Goal: Complete application form

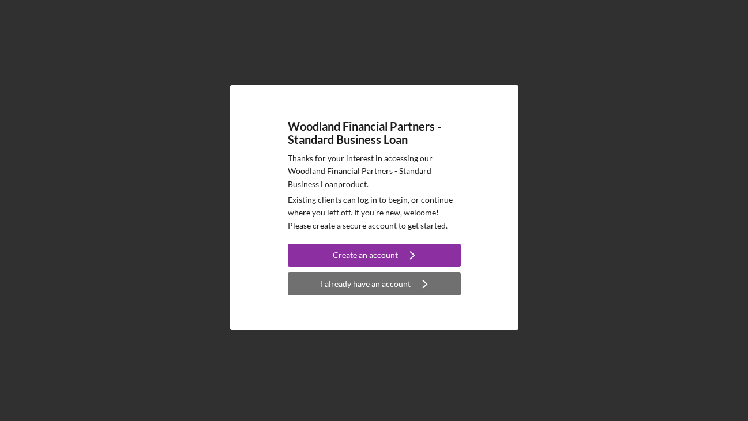
click at [416, 284] on icon "Icon/Navigate" at bounding box center [425, 284] width 29 height 29
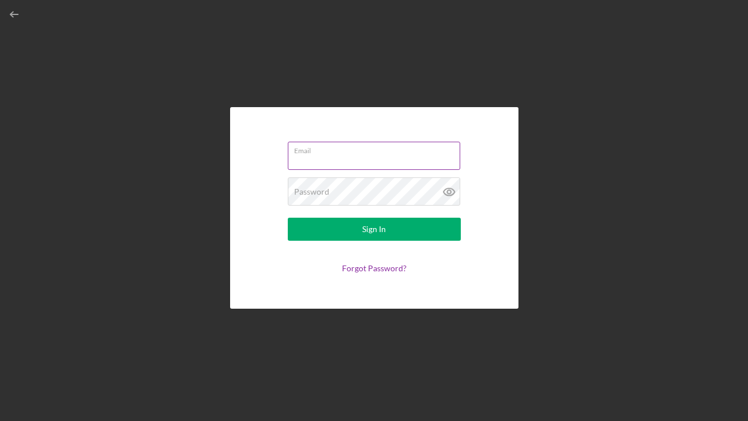
click at [355, 155] on div "Email" at bounding box center [374, 156] width 173 height 29
